Goal: Information Seeking & Learning: Learn about a topic

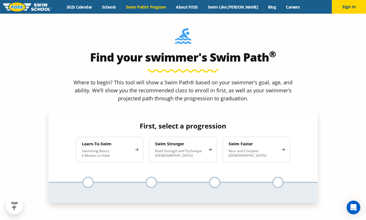
scroll to position [554, 0]
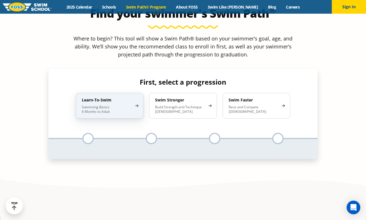
click at [123, 93] on div "Learn-To-Swim Swimming Basics 6 Months to Adult" at bounding box center [110, 106] width 68 height 26
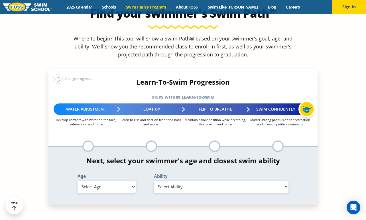
select select "6-months---1-year"
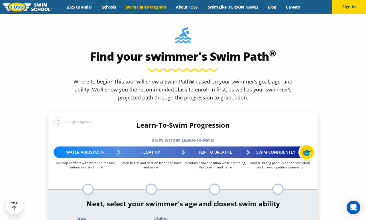
scroll to position [474, 0]
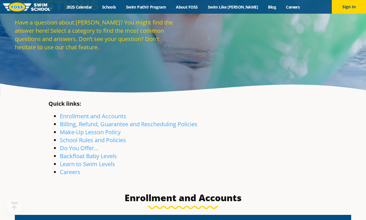
scroll to position [79, 0]
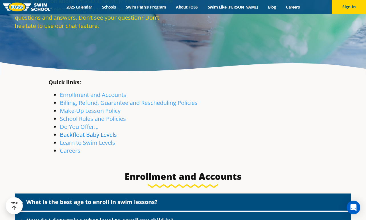
click at [99, 135] on link "Backfloat Baby Levels" at bounding box center [88, 135] width 57 height 8
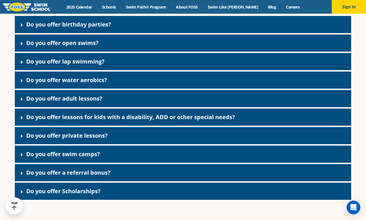
scroll to position [1239, 0]
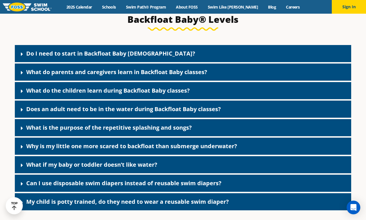
click at [21, 56] on icon at bounding box center [22, 53] width 2 height 3
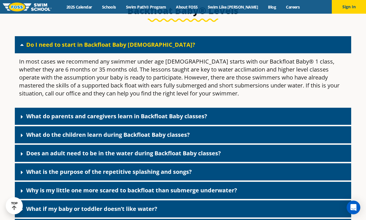
scroll to position [1250, 0]
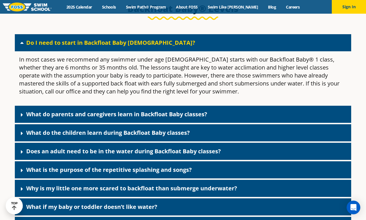
click at [21, 118] on icon at bounding box center [22, 115] width 6 height 6
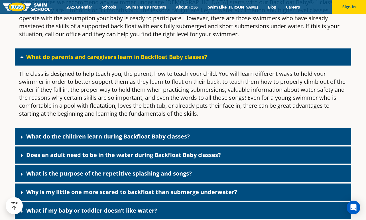
scroll to position [1308, 0]
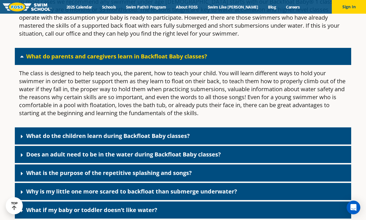
click at [21, 139] on icon at bounding box center [22, 137] width 6 height 6
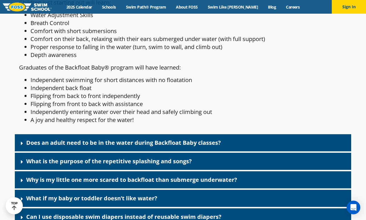
scroll to position [1488, 0]
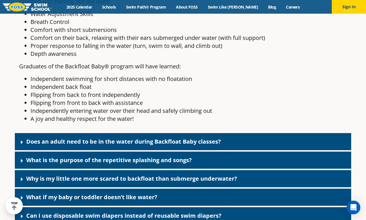
click at [23, 145] on icon at bounding box center [22, 142] width 6 height 6
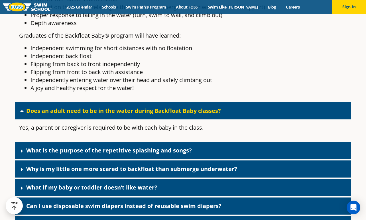
scroll to position [1520, 0]
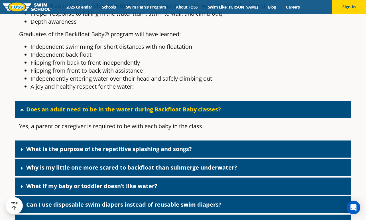
click at [22, 153] on icon at bounding box center [22, 150] width 6 height 6
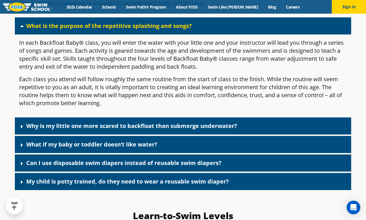
scroll to position [1644, 0]
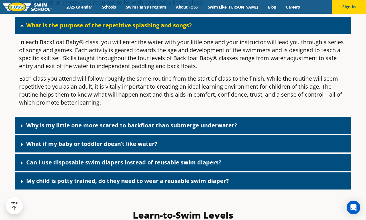
click at [23, 129] on icon at bounding box center [22, 126] width 6 height 6
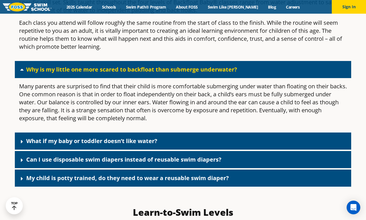
scroll to position [1709, 0]
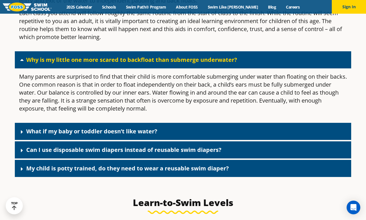
click at [21, 135] on icon at bounding box center [22, 132] width 6 height 6
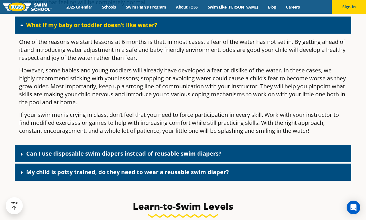
scroll to position [1818, 0]
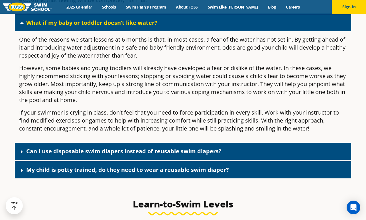
click at [18, 158] on div "Can I use disposable swim diapers instead of reusable swim diapers?" at bounding box center [183, 151] width 336 height 17
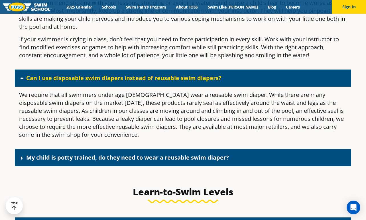
scroll to position [1892, 0]
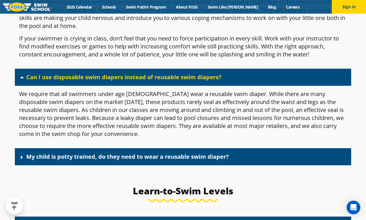
click at [100, 160] on link "My child is potty trained, do they need to wear a reusable swim diaper?" at bounding box center [127, 157] width 203 height 8
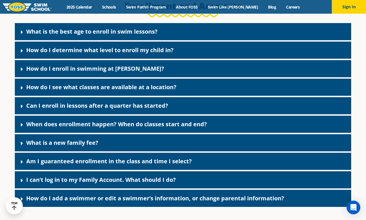
scroll to position [256, 0]
